Goal: Information Seeking & Learning: Learn about a topic

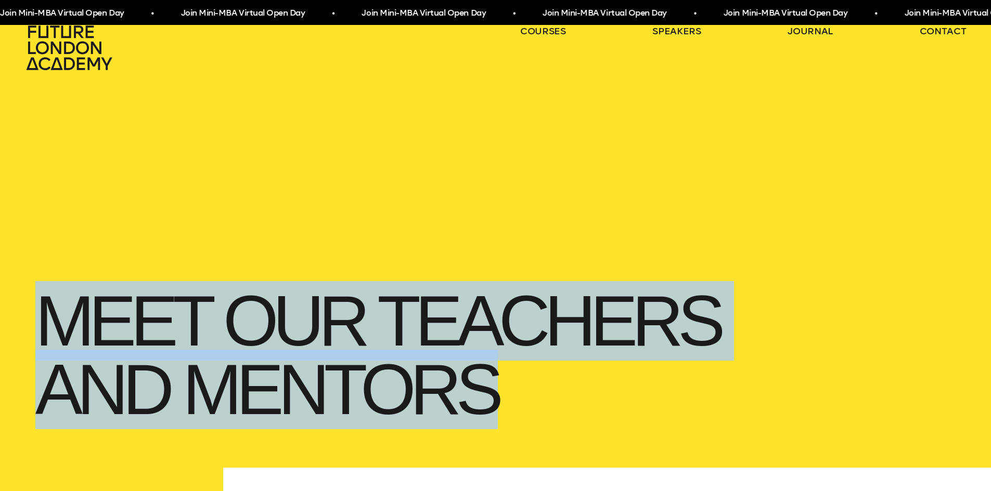
drag, startPoint x: 34, startPoint y: 309, endPoint x: 749, endPoint y: 421, distance: 723.8
click at [749, 421] on h1 "Meet Our teachers and mentors" at bounding box center [495, 356] width 941 height 158
click at [571, 428] on h1 "Meet Our teachers and mentors" at bounding box center [495, 356] width 941 height 158
drag, startPoint x: 560, startPoint y: 407, endPoint x: 0, endPoint y: 252, distance: 581.0
click at [0, 252] on div "Meet Our teachers and mentors" at bounding box center [495, 234] width 991 height 468
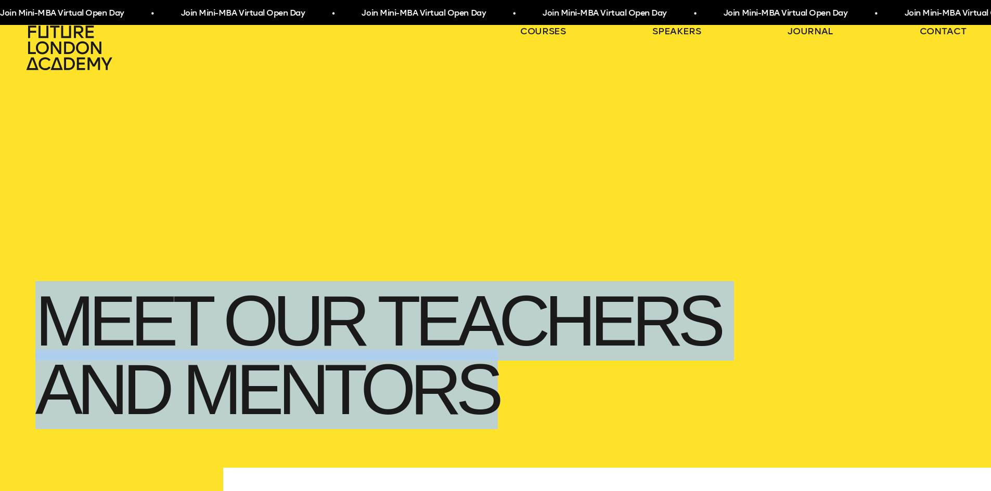
click at [354, 393] on h1 "Meet Our teachers and mentors" at bounding box center [495, 356] width 941 height 158
drag, startPoint x: 499, startPoint y: 398, endPoint x: 60, endPoint y: 139, distance: 509.7
click at [60, 139] on div "Meet Our teachers and mentors" at bounding box center [495, 234] width 941 height 468
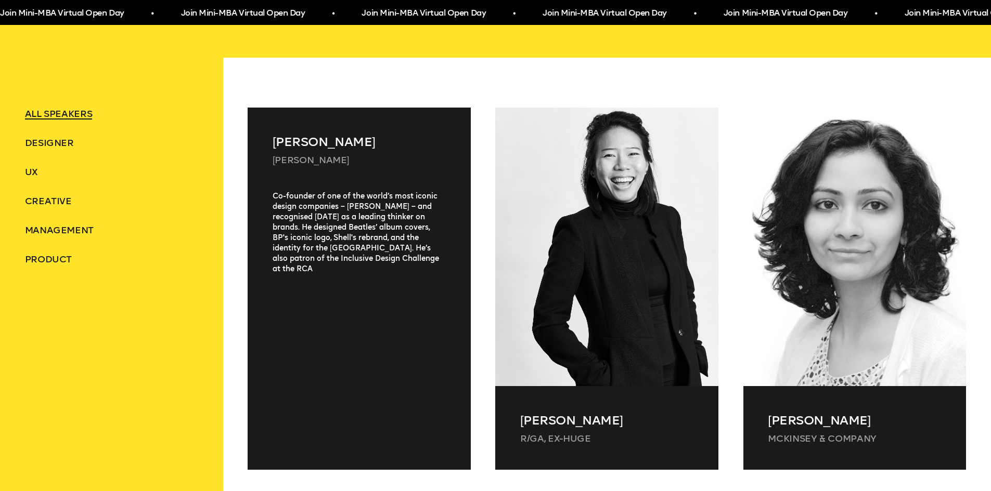
scroll to position [416, 0]
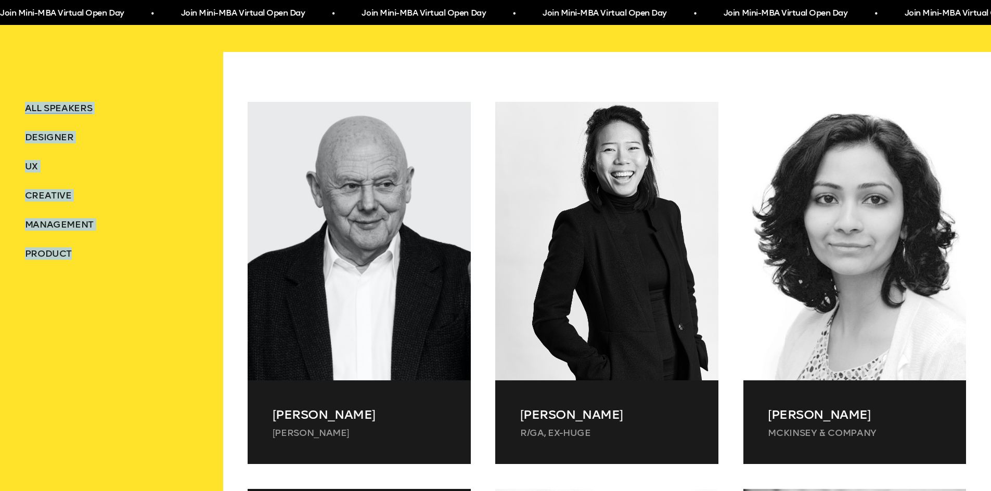
drag, startPoint x: 6, startPoint y: 86, endPoint x: 164, endPoint y: 278, distance: 249.1
click at [158, 286] on div "ALL SPEAKERS Designer UX Creative Management Product" at bounding box center [111, 181] width 173 height 258
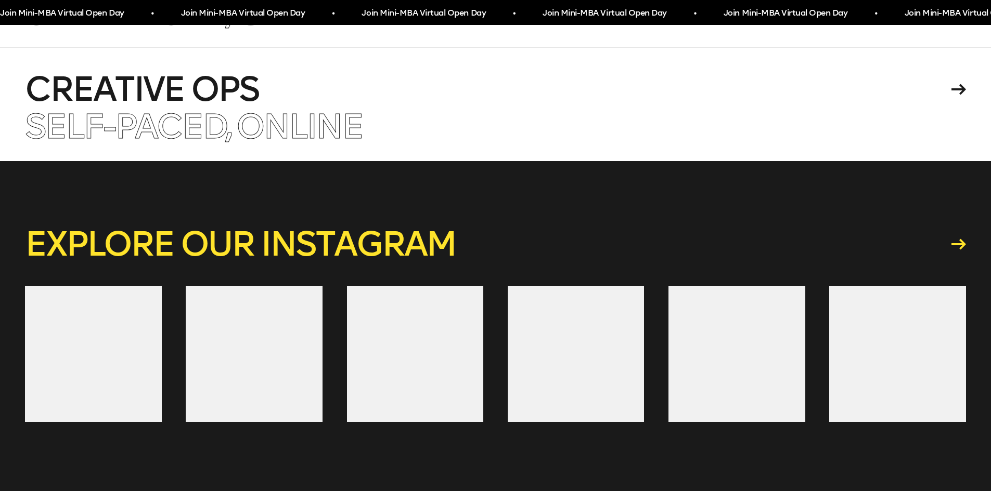
scroll to position [30211, 0]
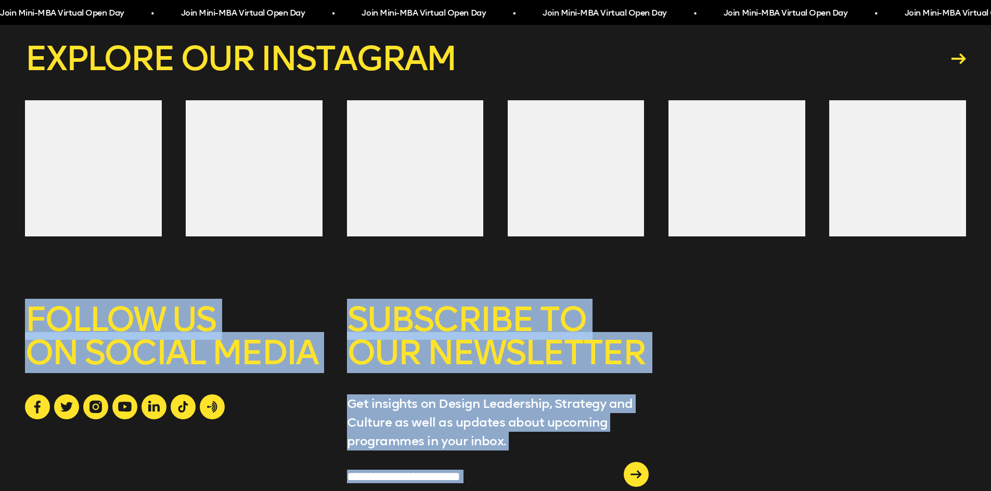
drag, startPoint x: 779, startPoint y: 353, endPoint x: 47, endPoint y: 42, distance: 795.1
click at [47, 42] on div "Explore our instagram SUBSCRIBE TO OUR NEWSLETTER Get insights on Design Leader…" at bounding box center [495, 361] width 991 height 771
click at [234, 303] on h5 "FOLLOW US ON SOCIAL MEDIA" at bounding box center [173, 349] width 297 height 92
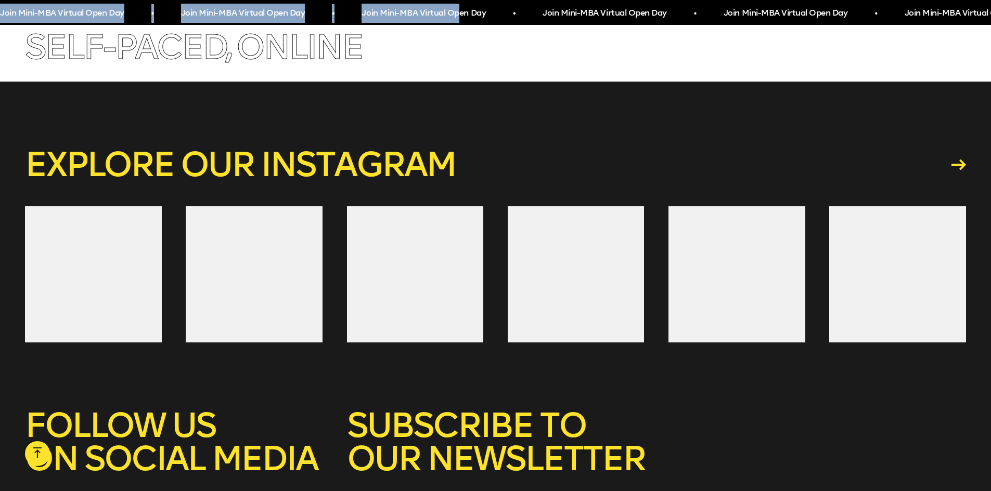
scroll to position [30087, 0]
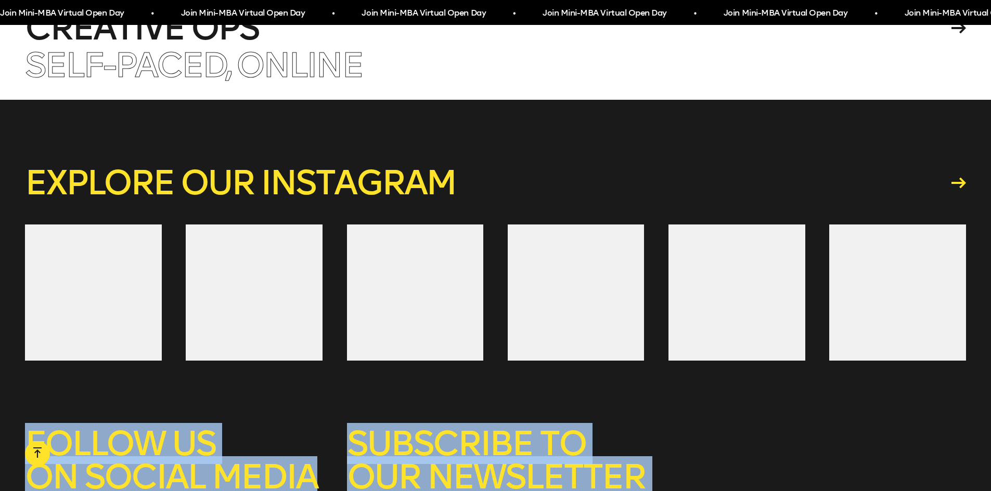
drag, startPoint x: 319, startPoint y: 103, endPoint x: 63, endPoint y: 122, distance: 257.1
click at [63, 122] on div "Explore our instagram SUBSCRIBE TO OUR NEWSLETTER Get insights on Design Leader…" at bounding box center [495, 485] width 991 height 771
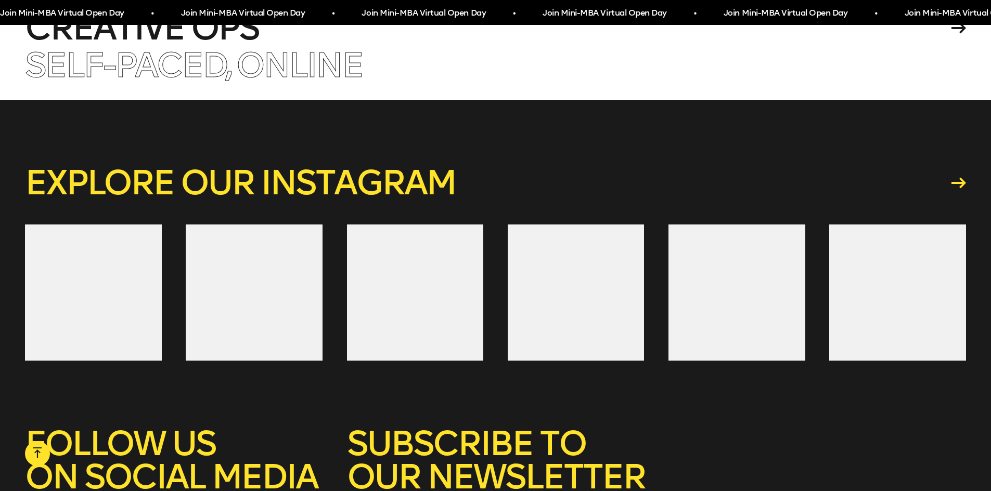
drag, startPoint x: 228, startPoint y: 274, endPoint x: 0, endPoint y: 267, distance: 227.9
click at [0, 267] on div "Explore our instagram SUBSCRIBE TO OUR NEWSLETTER Get insights on Design Leader…" at bounding box center [495, 485] width 991 height 771
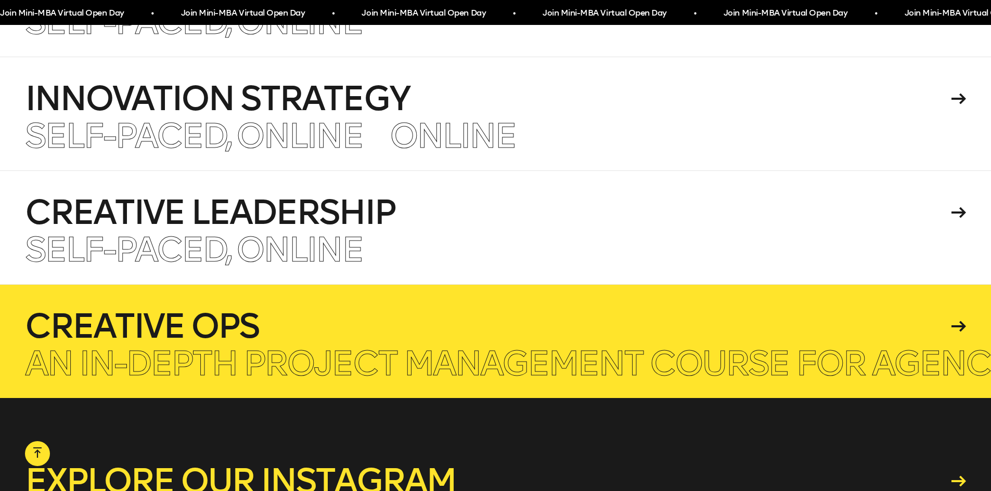
scroll to position [29723, 0]
